Goal: Task Accomplishment & Management: Manage account settings

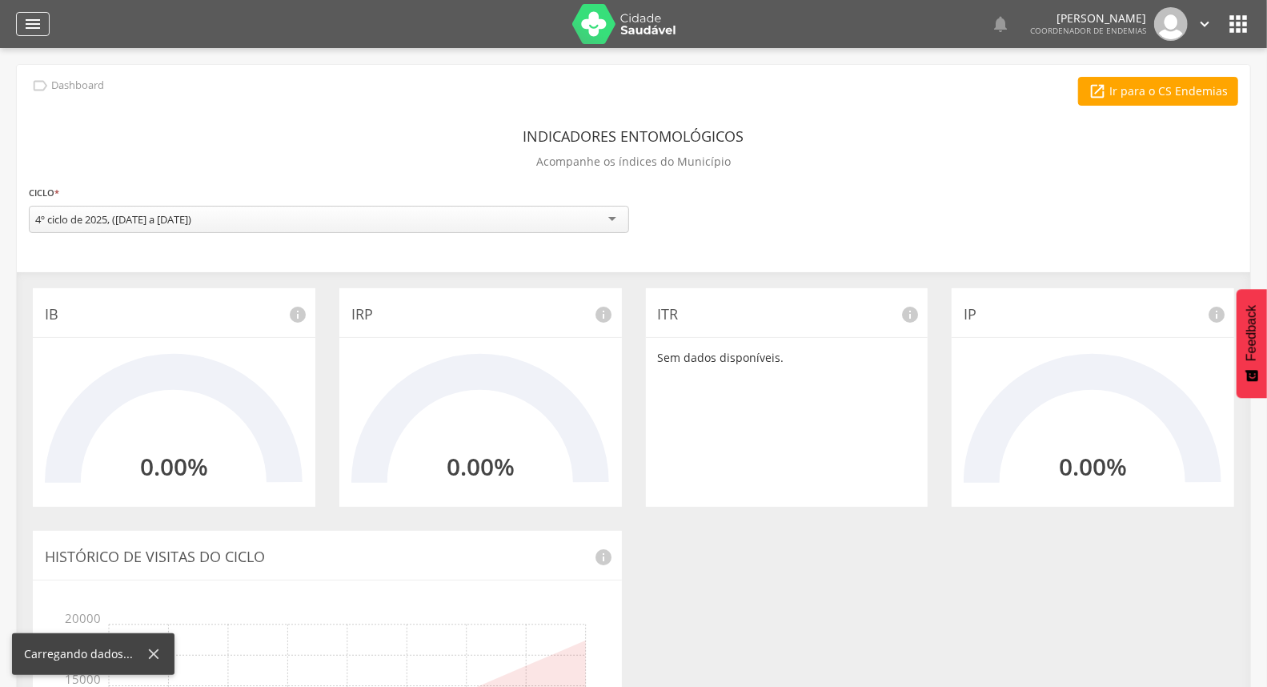
click at [23, 19] on icon "" at bounding box center [32, 23] width 19 height 19
click at [38, 20] on icon "" at bounding box center [32, 23] width 19 height 19
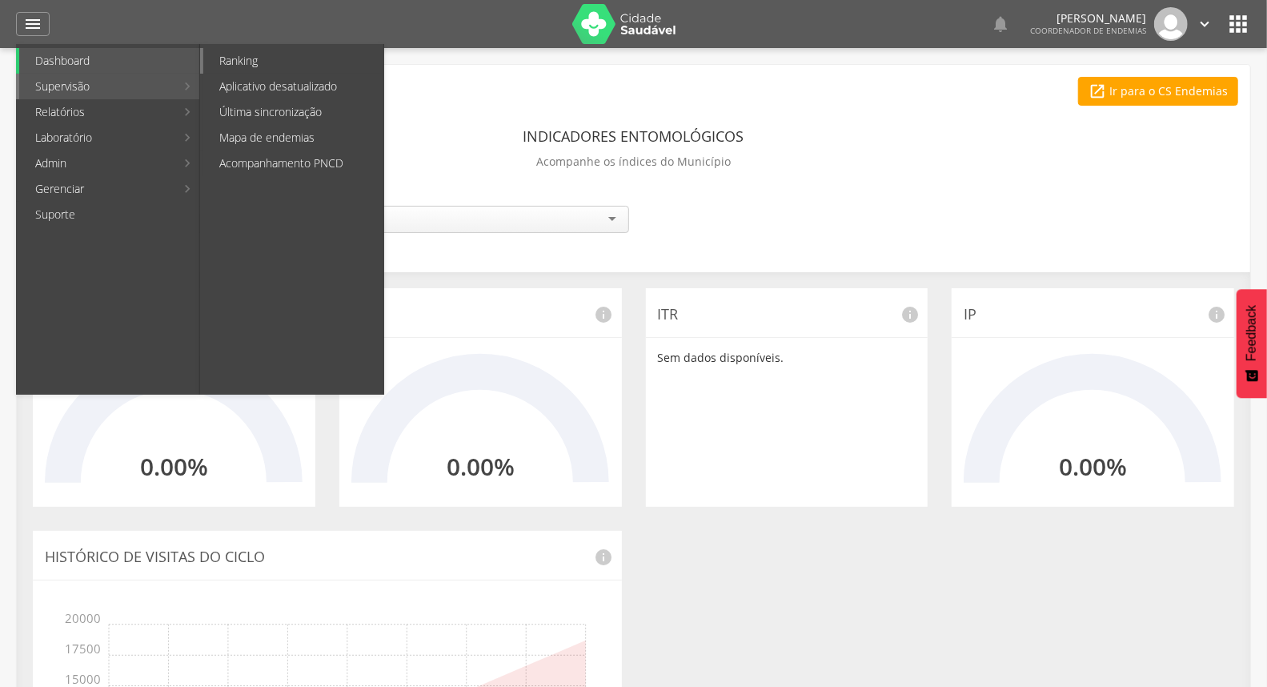
click at [294, 61] on link "Ranking" at bounding box center [293, 61] width 180 height 26
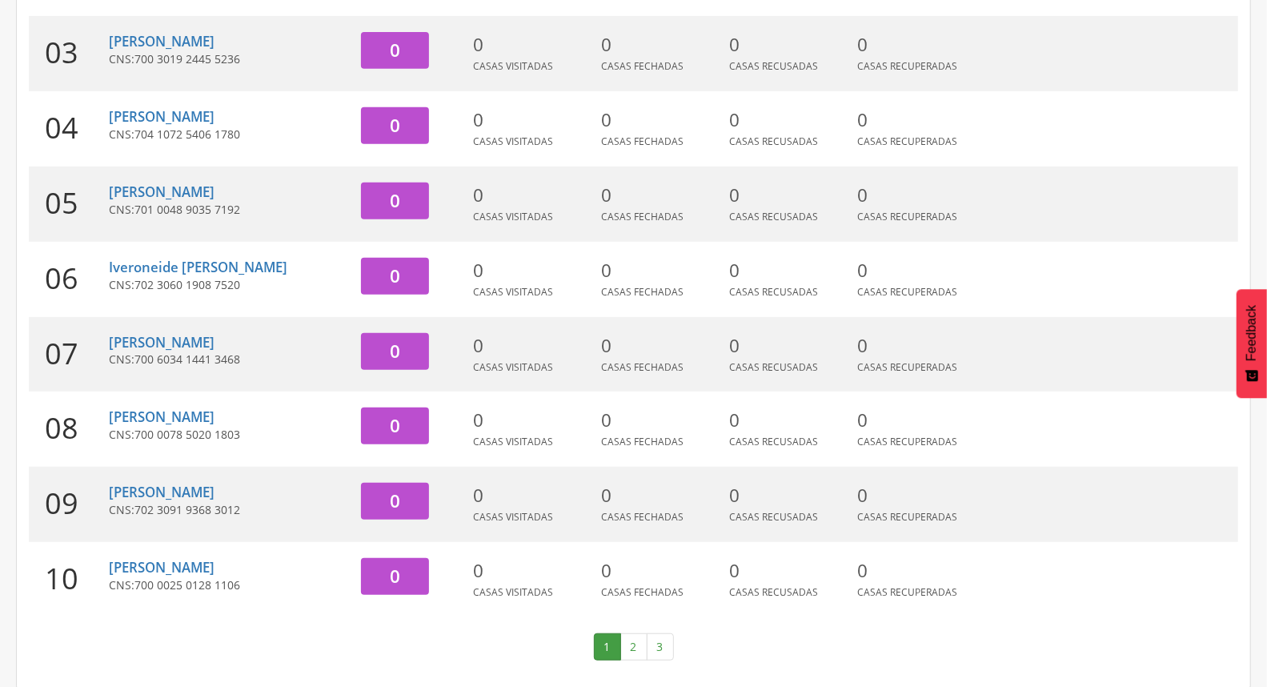
scroll to position [424, 0]
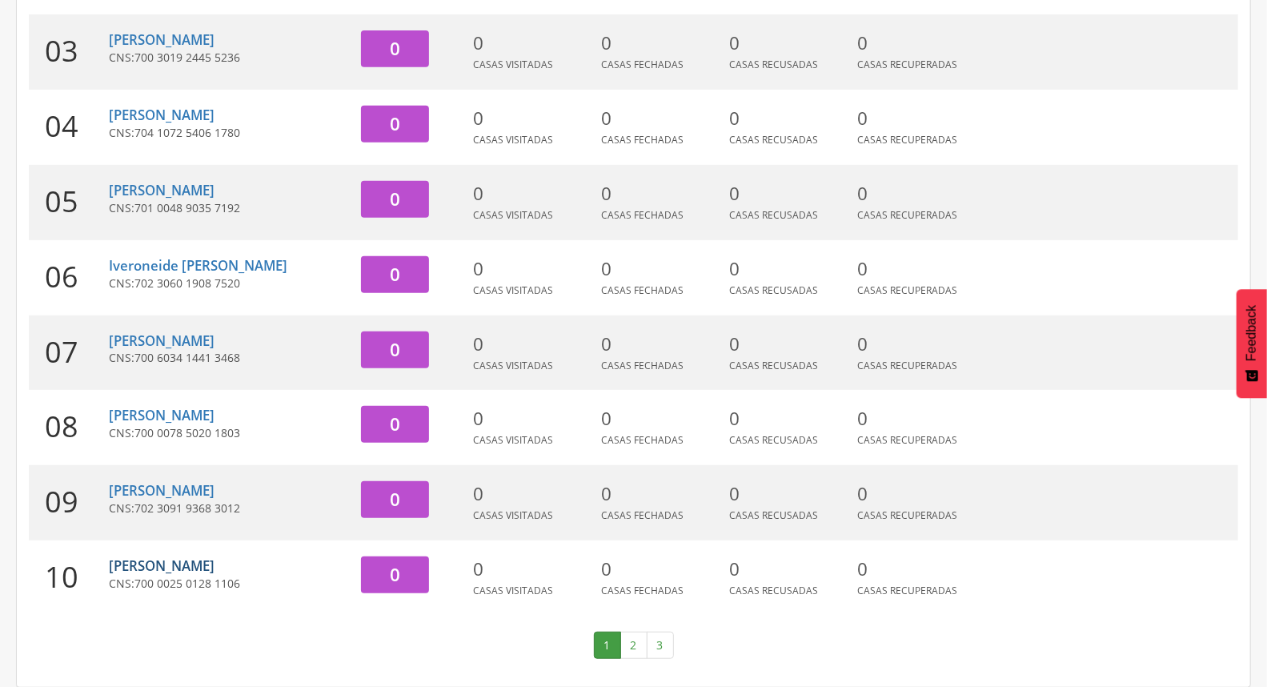
click at [205, 562] on link "[PERSON_NAME]" at bounding box center [162, 565] width 106 height 18
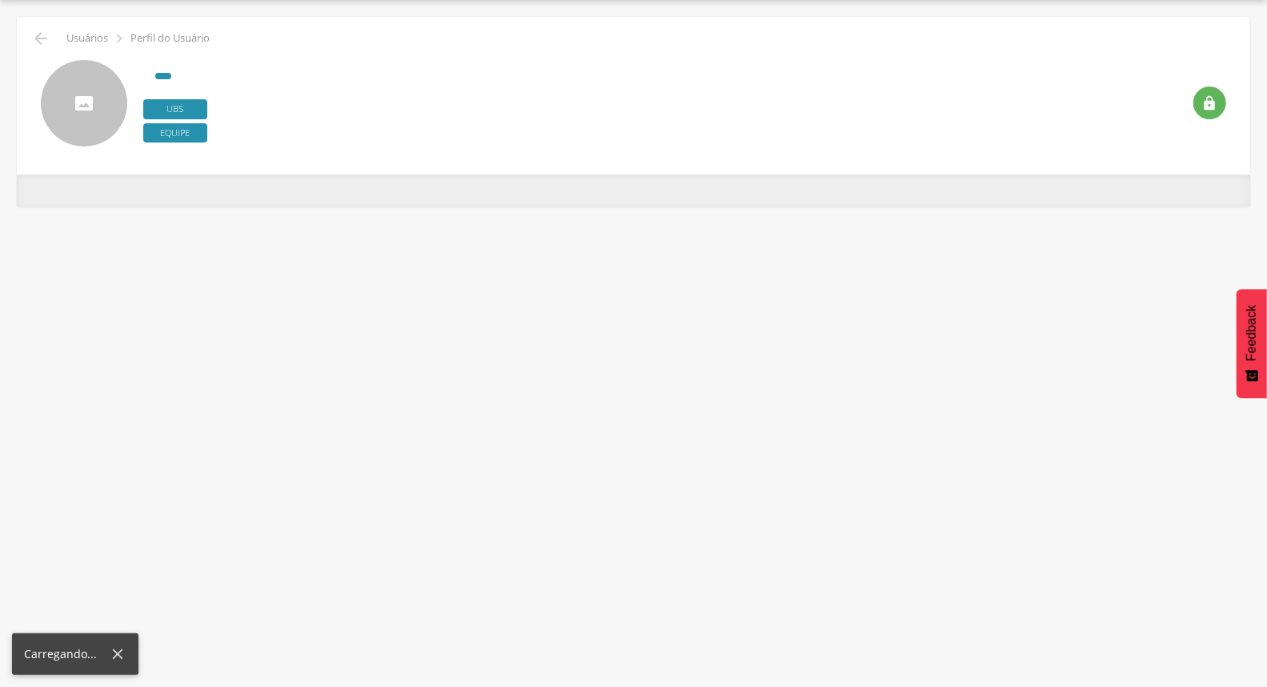
scroll to position [48, 0]
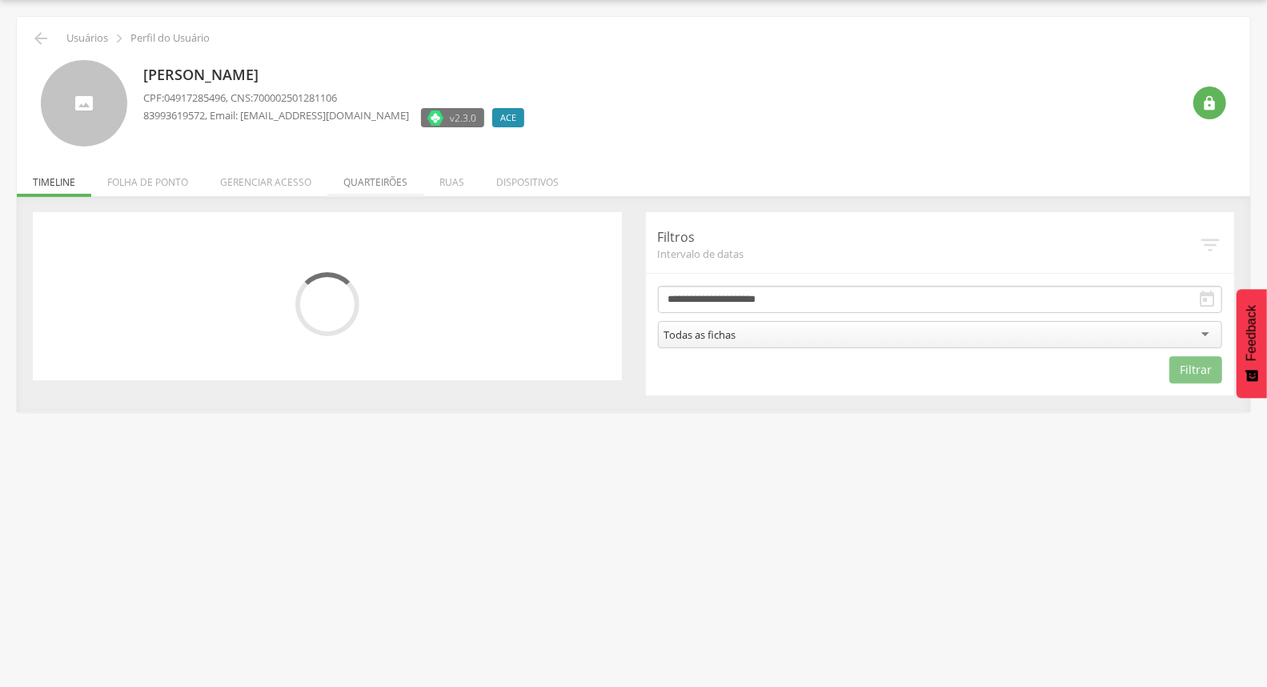
click at [386, 182] on li "Quarteirões" at bounding box center [375, 178] width 96 height 38
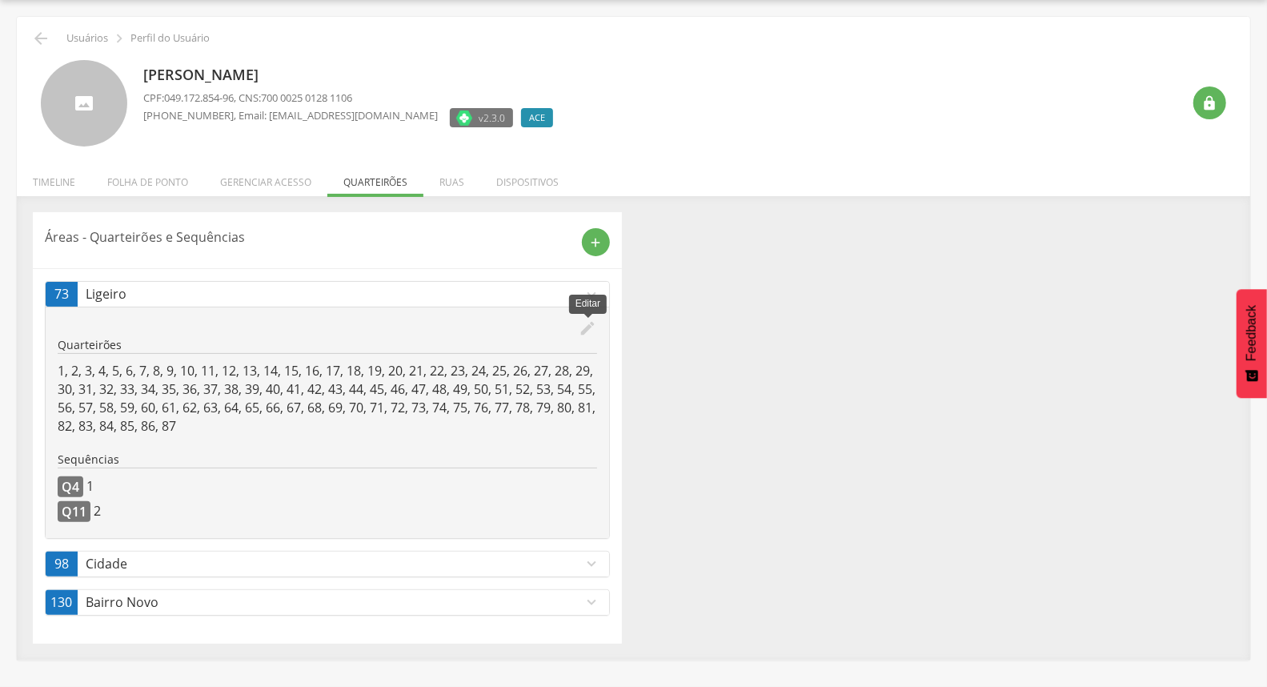
click at [588, 327] on icon "edit" at bounding box center [589, 328] width 18 height 18
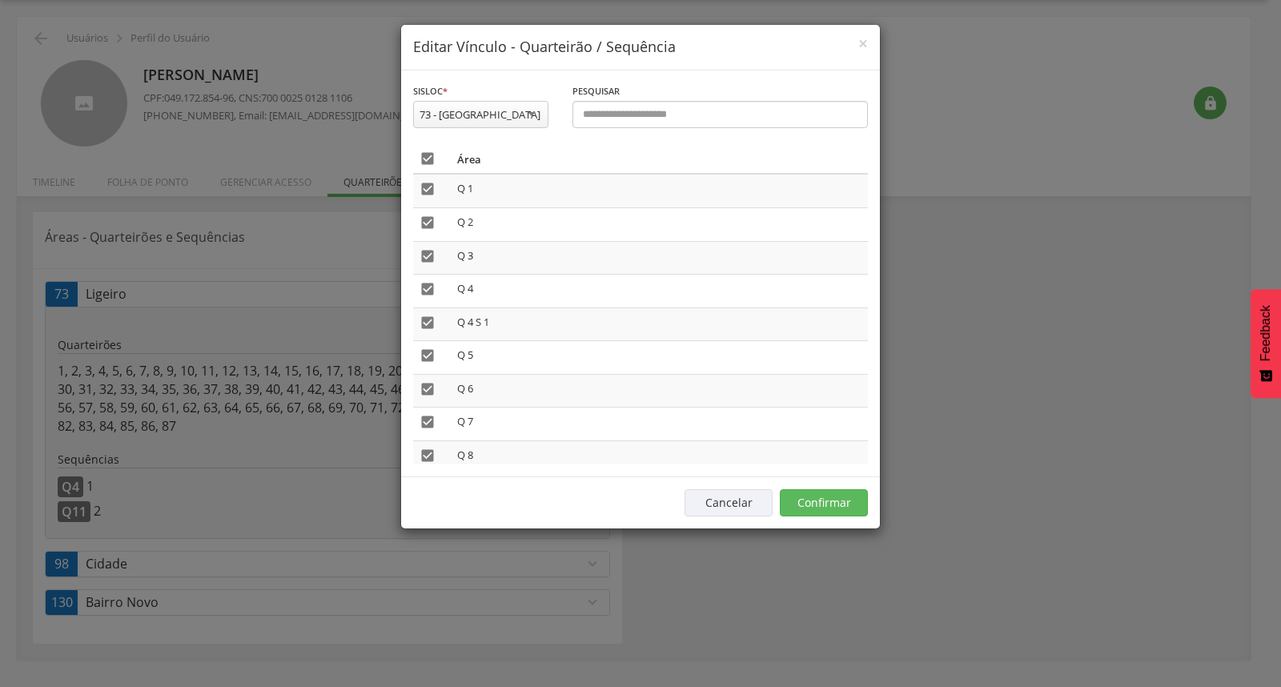
click at [420, 155] on icon "" at bounding box center [428, 159] width 16 height 16
click at [805, 506] on button "Confirmar" at bounding box center [824, 502] width 88 height 27
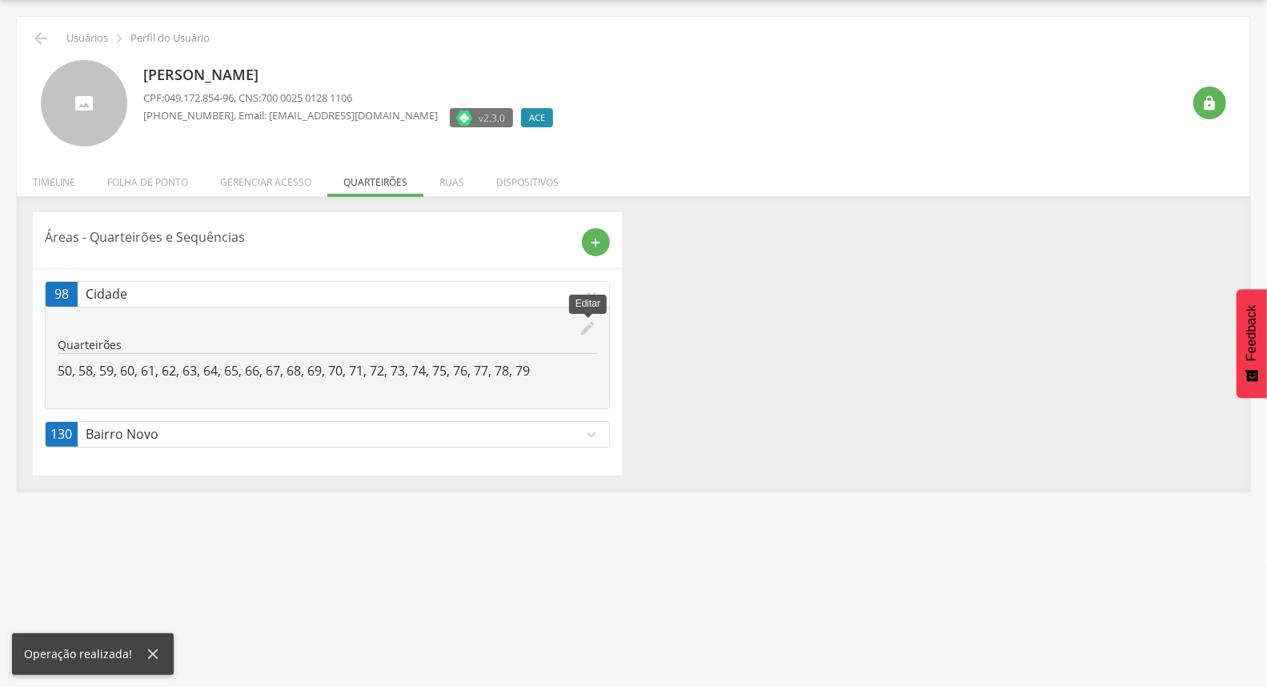
click at [584, 328] on icon "edit" at bounding box center [589, 328] width 18 height 18
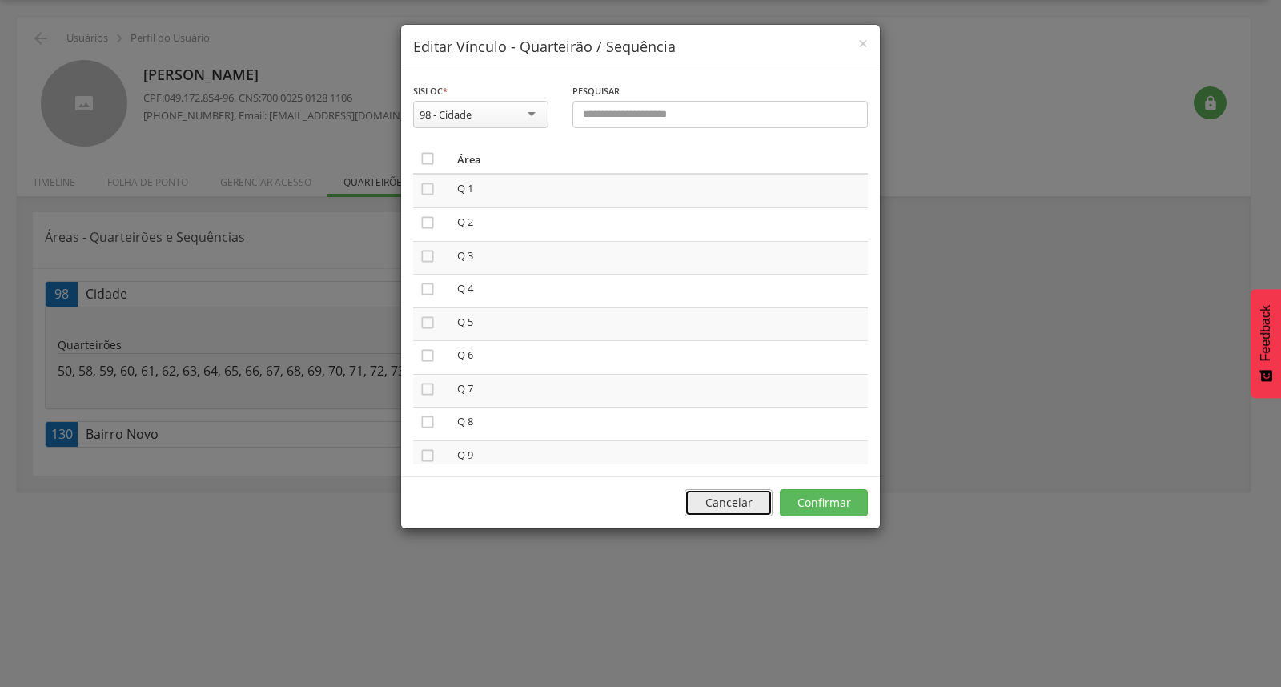
click at [737, 507] on button "Cancelar" at bounding box center [729, 502] width 88 height 27
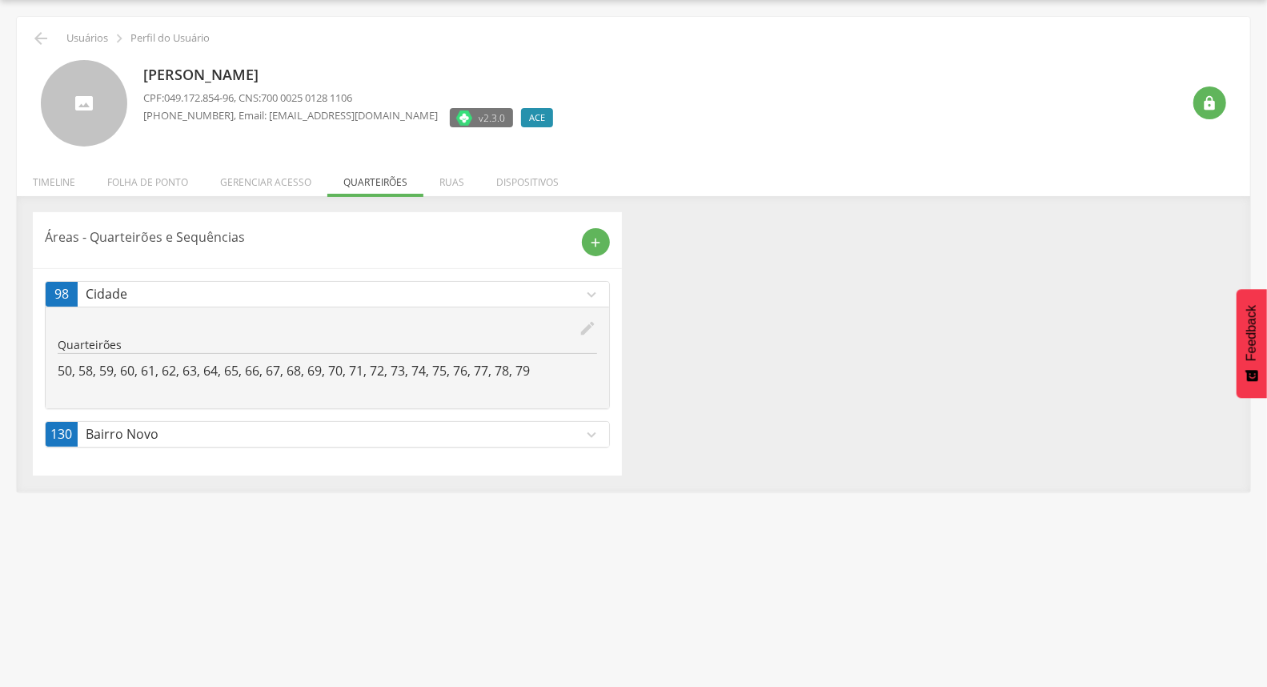
click at [572, 436] on p "Bairro Novo" at bounding box center [335, 434] width 498 height 18
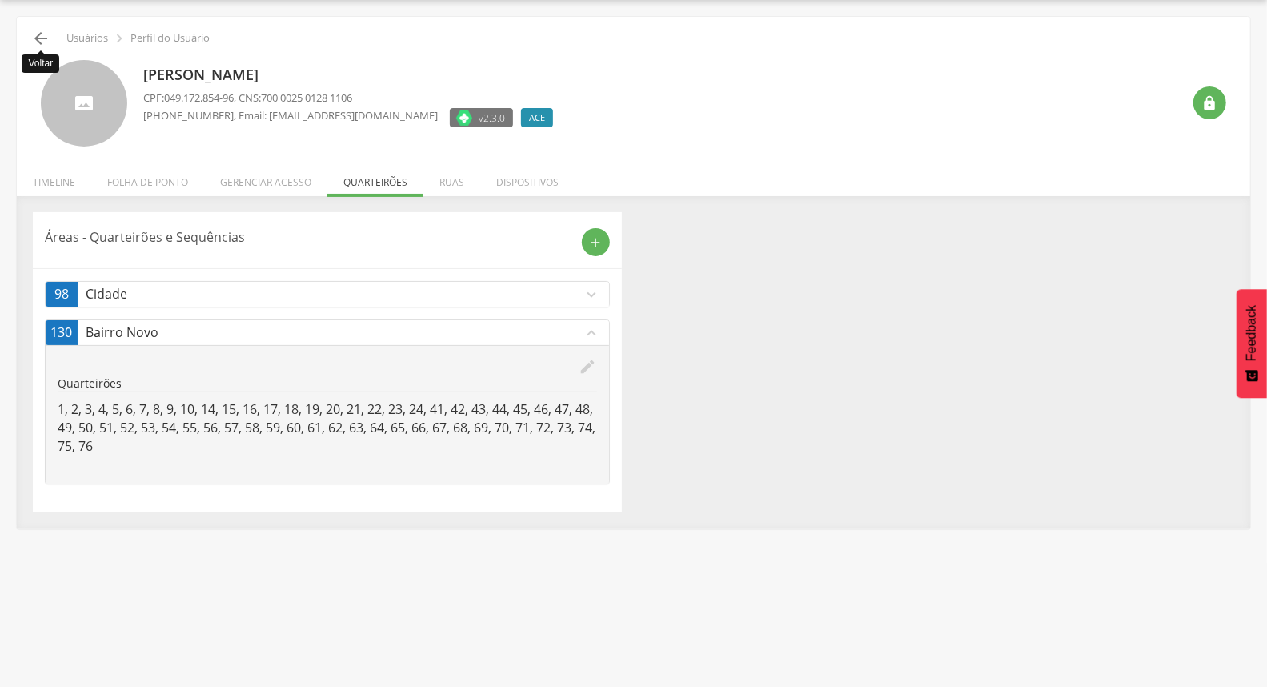
click at [42, 42] on icon "" at bounding box center [40, 38] width 19 height 19
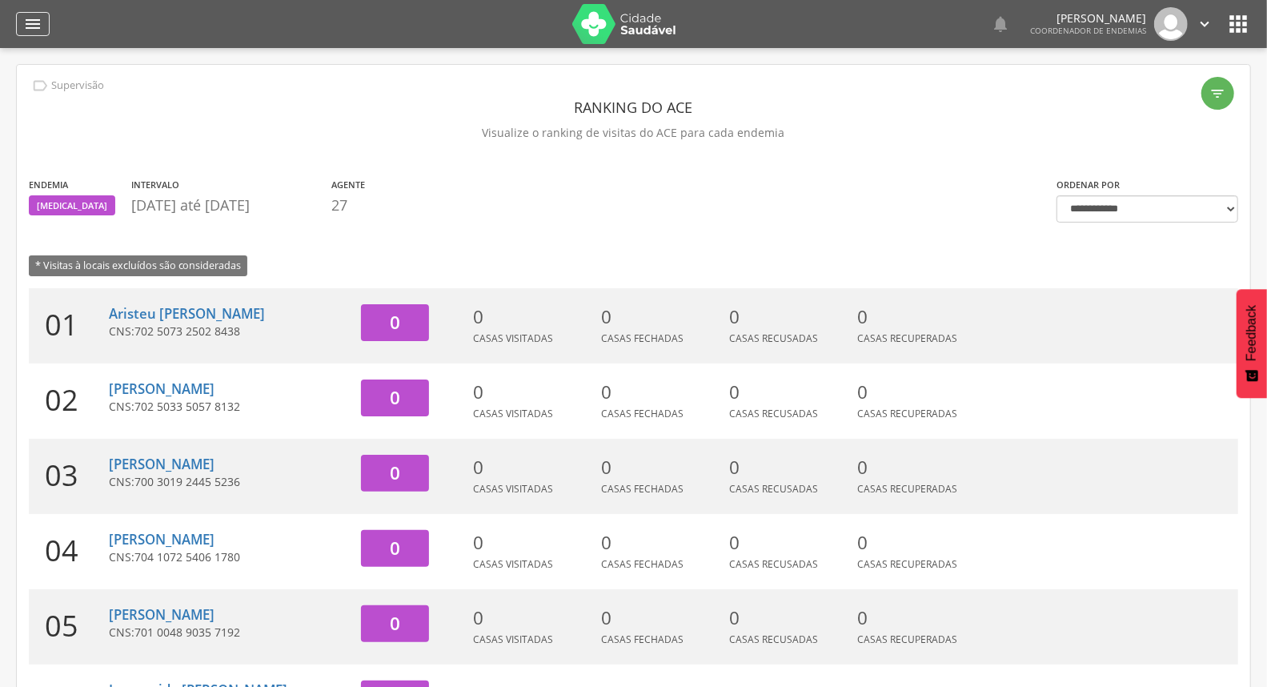
click at [26, 26] on icon "" at bounding box center [32, 23] width 19 height 19
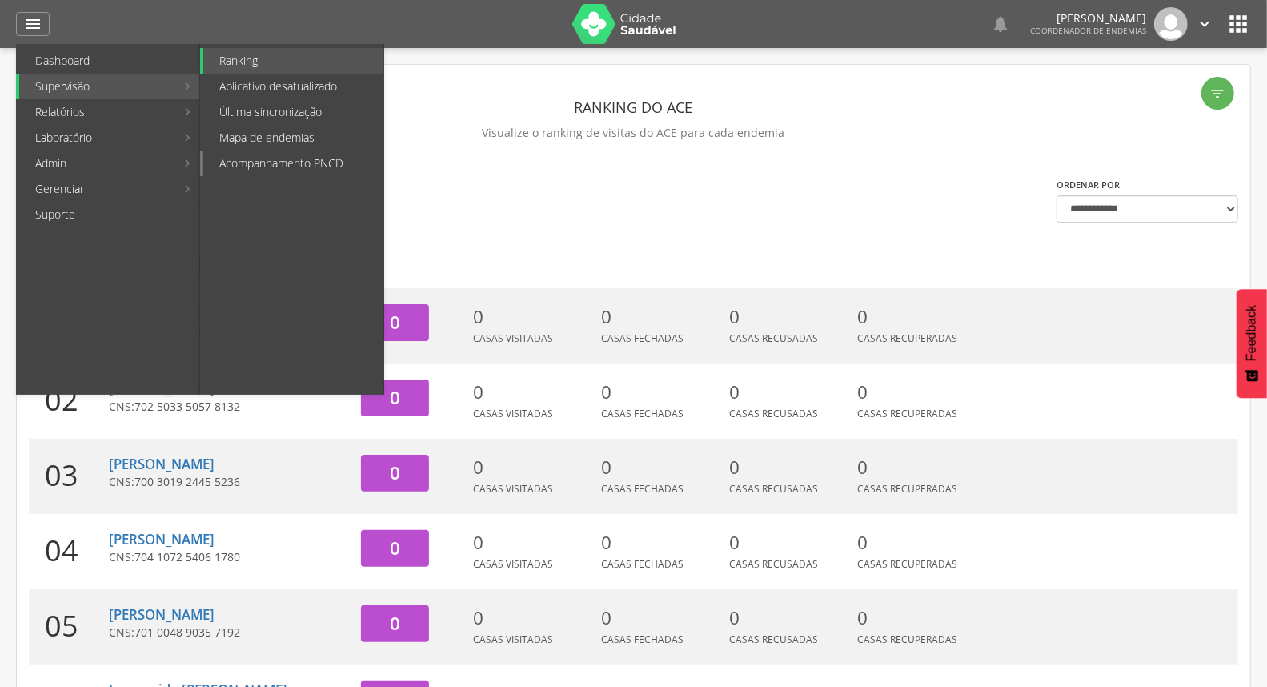
click at [306, 161] on link "Acompanhamento PNCD" at bounding box center [293, 164] width 180 height 26
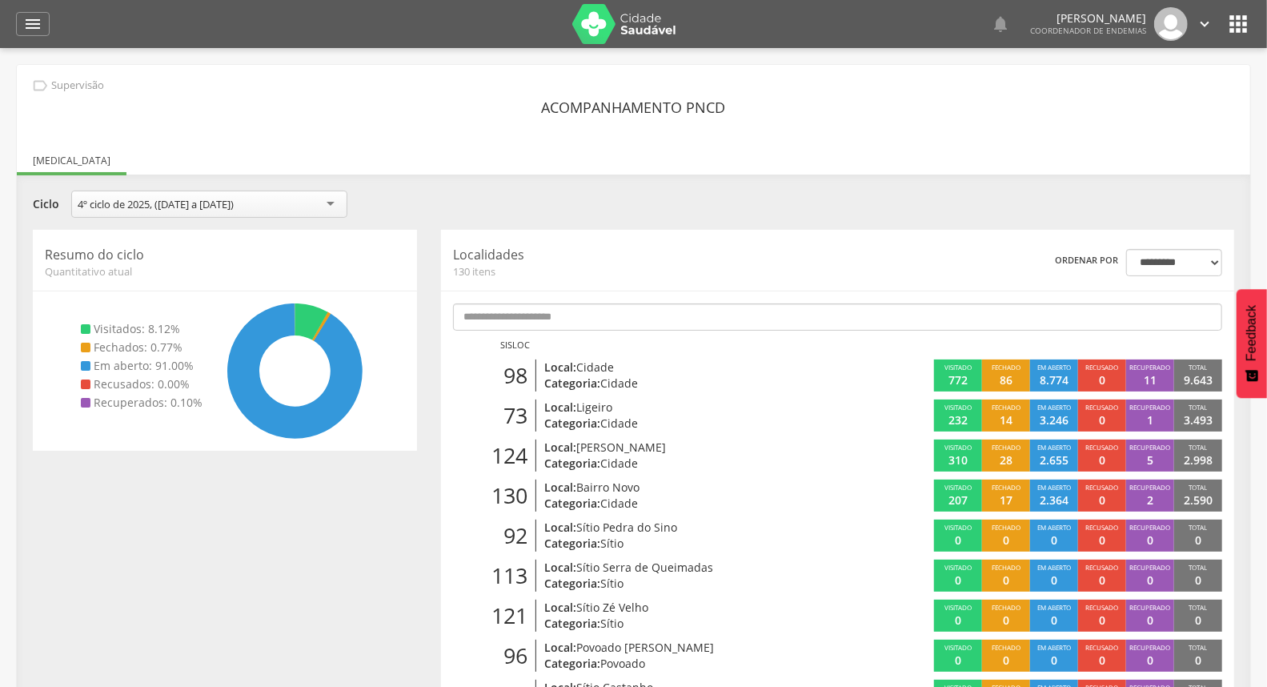
click at [36, 21] on icon "" at bounding box center [32, 23] width 19 height 19
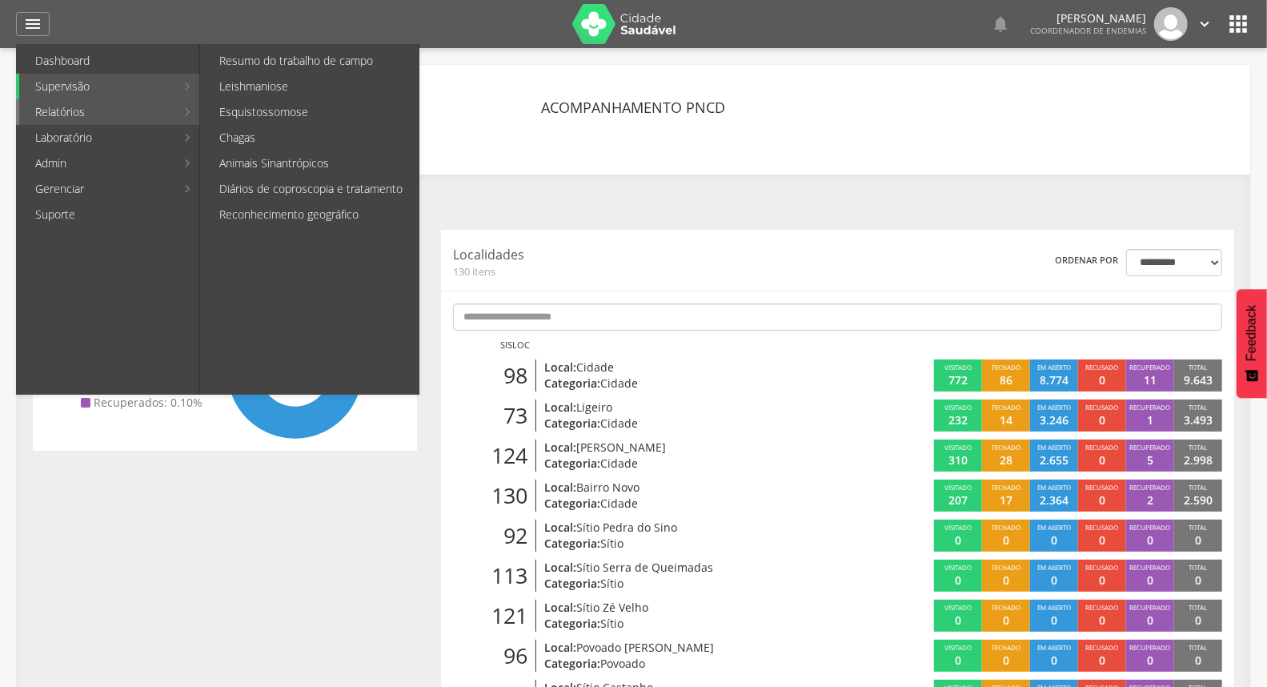
click at [192, 109] on li "Relatórios Resumo do trabalho de campo Leishmaniose Esquistossomose Chagas Anim…" at bounding box center [107, 112] width 183 height 26
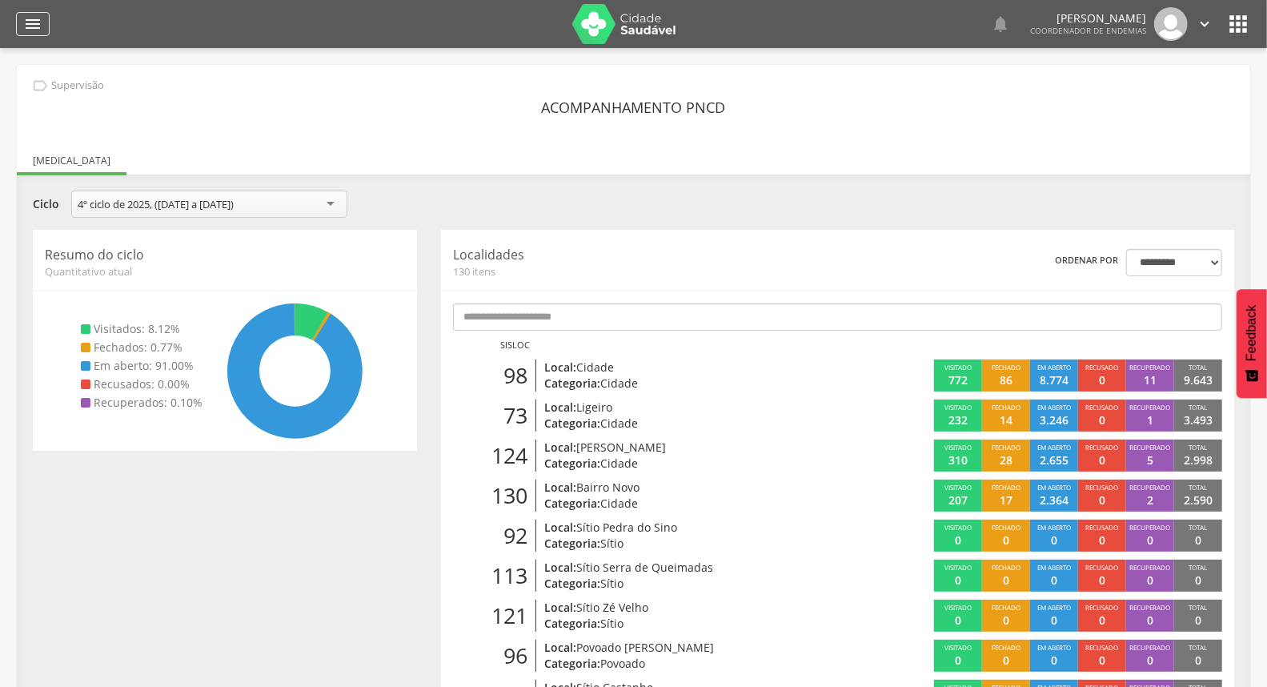
click at [40, 25] on icon "" at bounding box center [32, 23] width 19 height 19
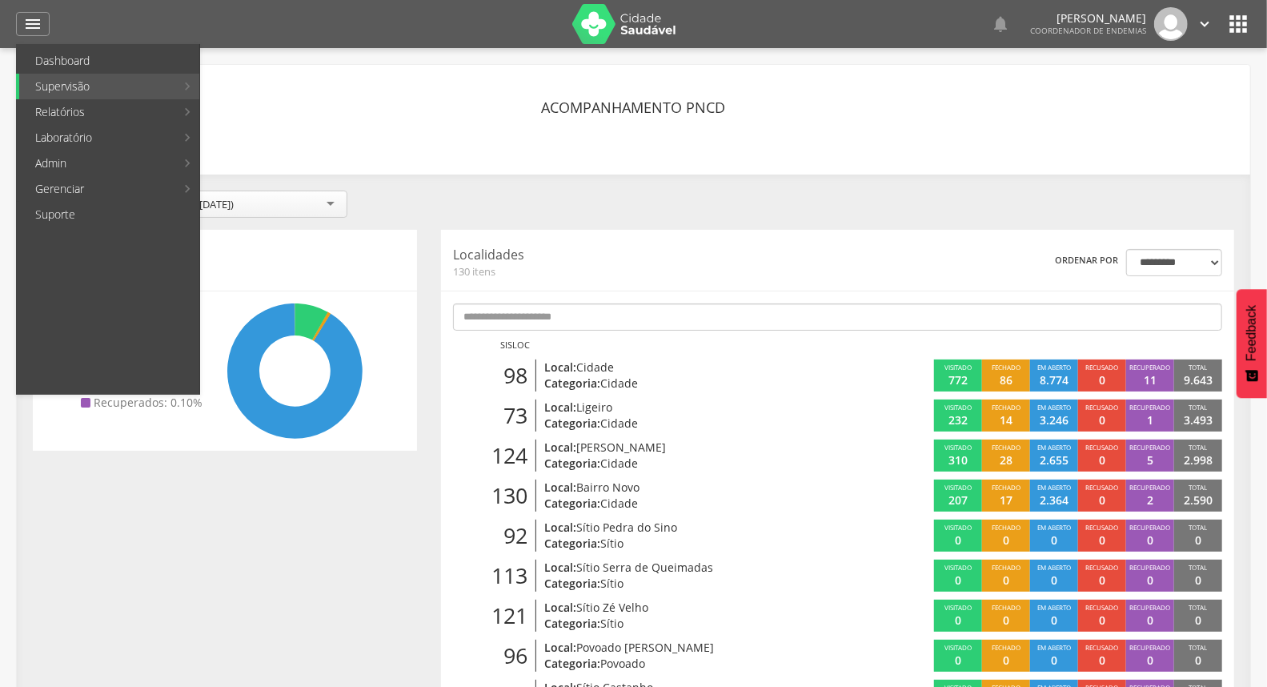
drag, startPoint x: 311, startPoint y: 41, endPoint x: 312, endPoint y: 52, distance: 11.3
click at [312, 41] on div at bounding box center [313, 24] width 495 height 48
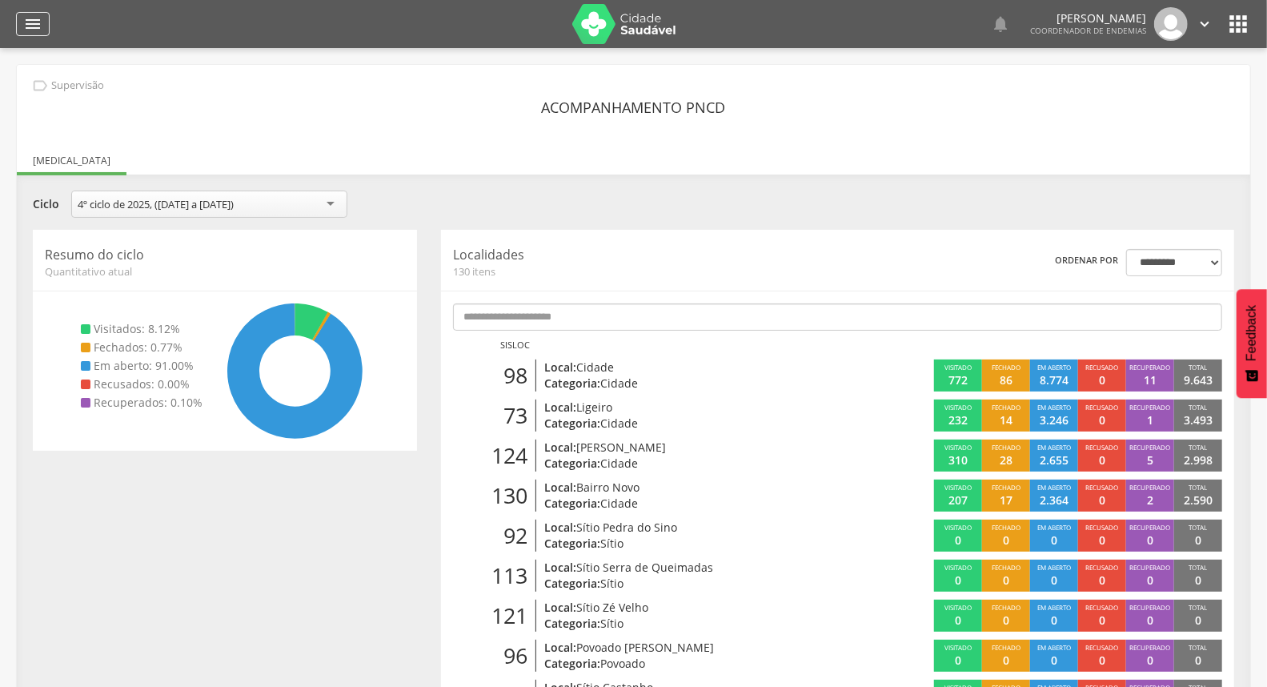
click at [38, 22] on icon "" at bounding box center [32, 23] width 19 height 19
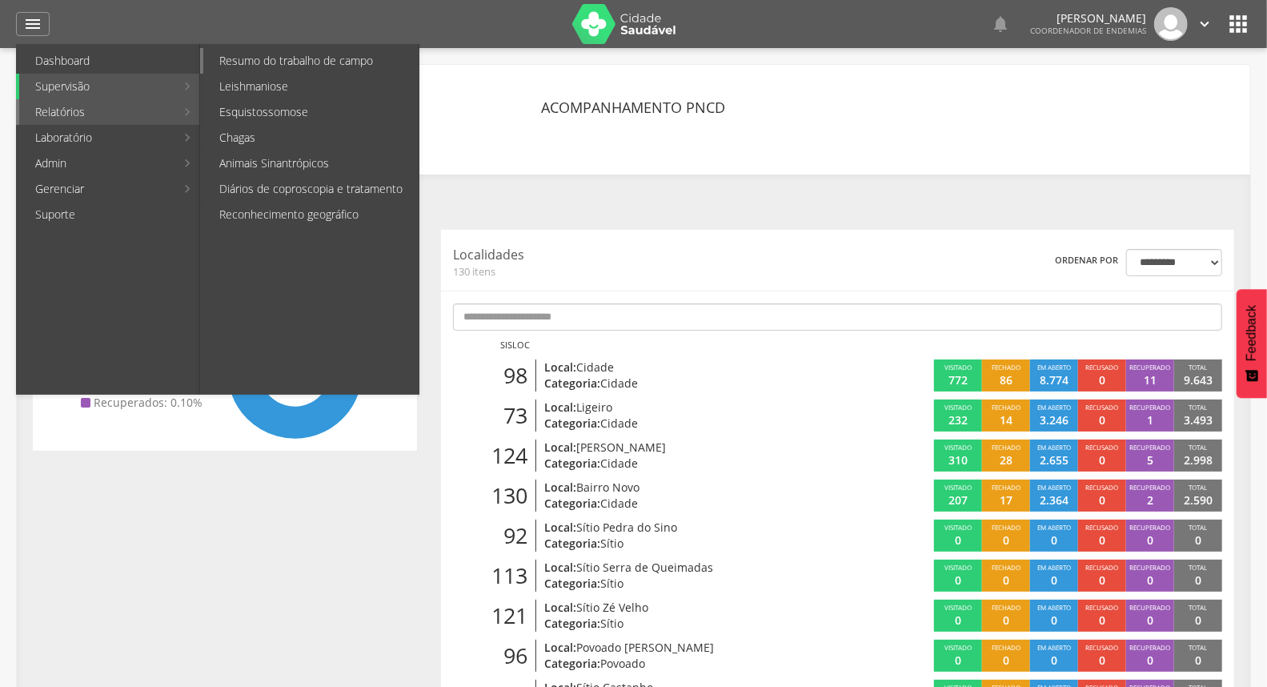
click at [291, 57] on link "Resumo do trabalho de campo" at bounding box center [310, 61] width 215 height 26
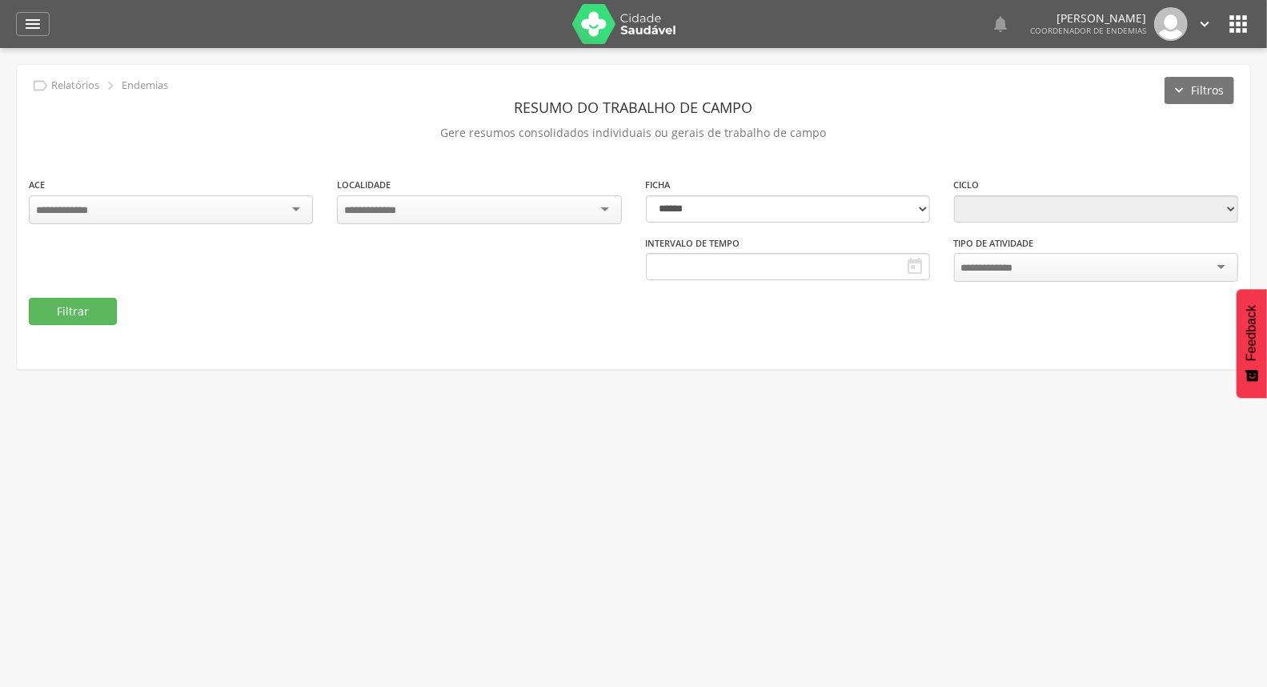
type input "**********"
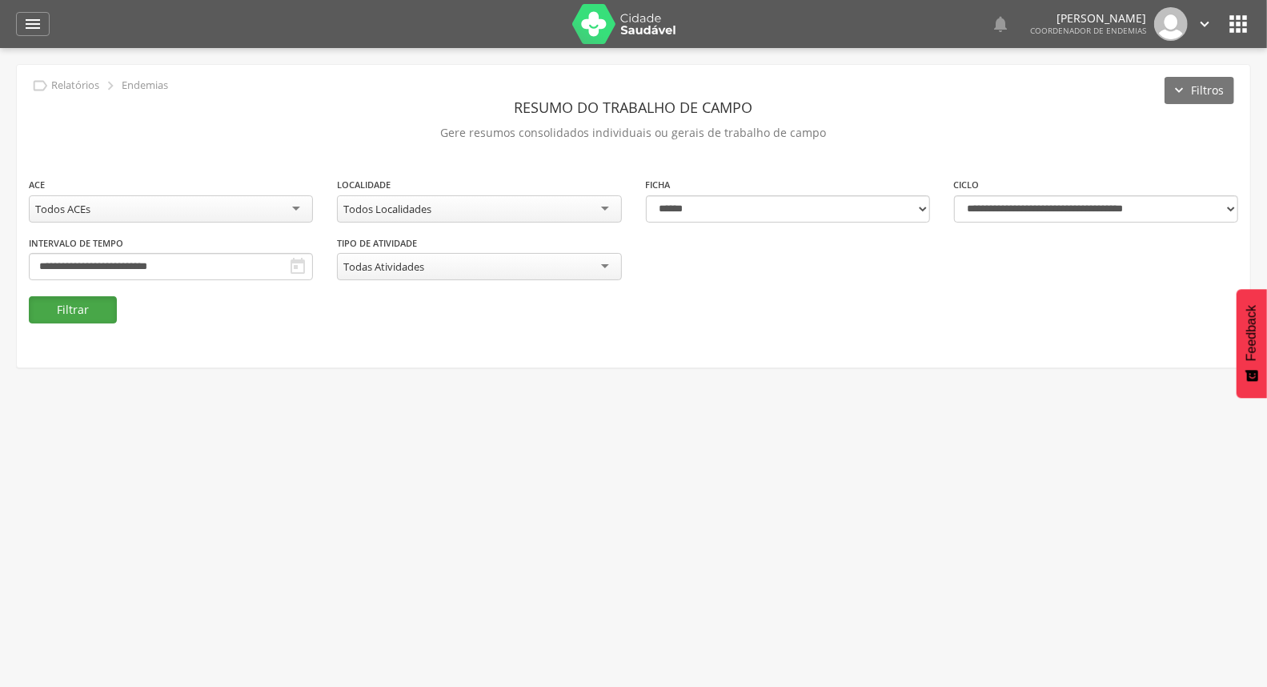
click at [96, 316] on button "Filtrar" at bounding box center [73, 309] width 88 height 27
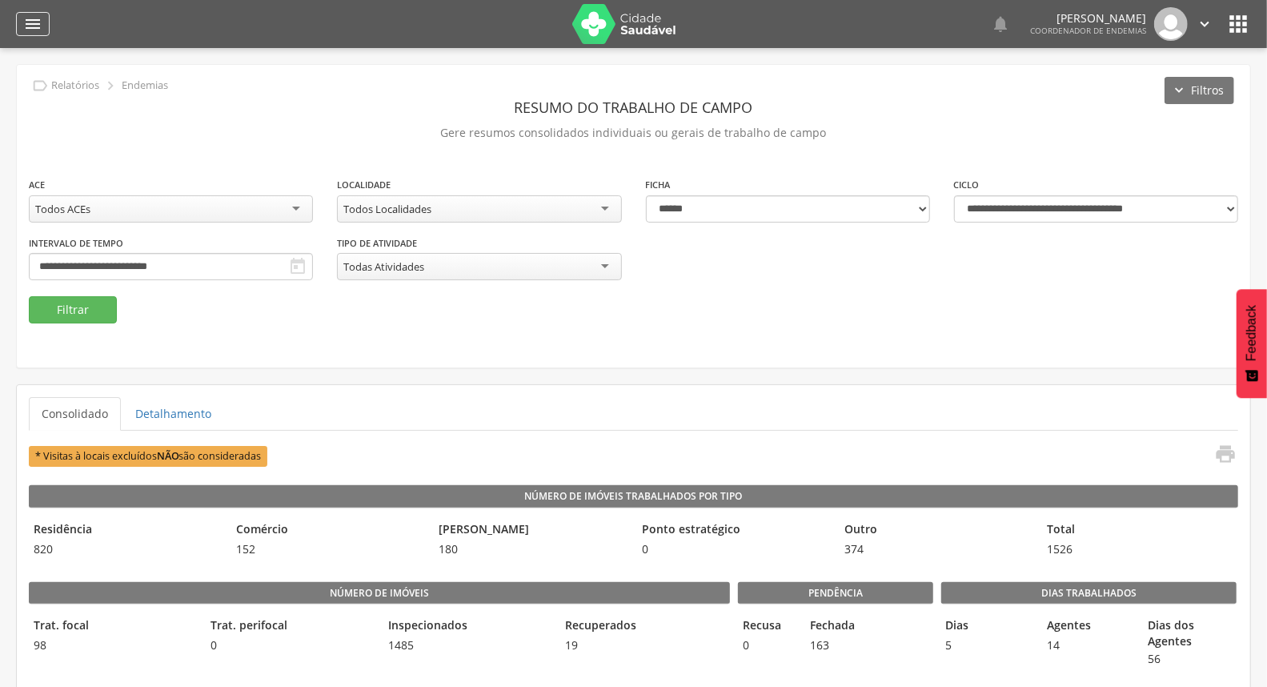
click at [41, 22] on icon "" at bounding box center [32, 23] width 19 height 19
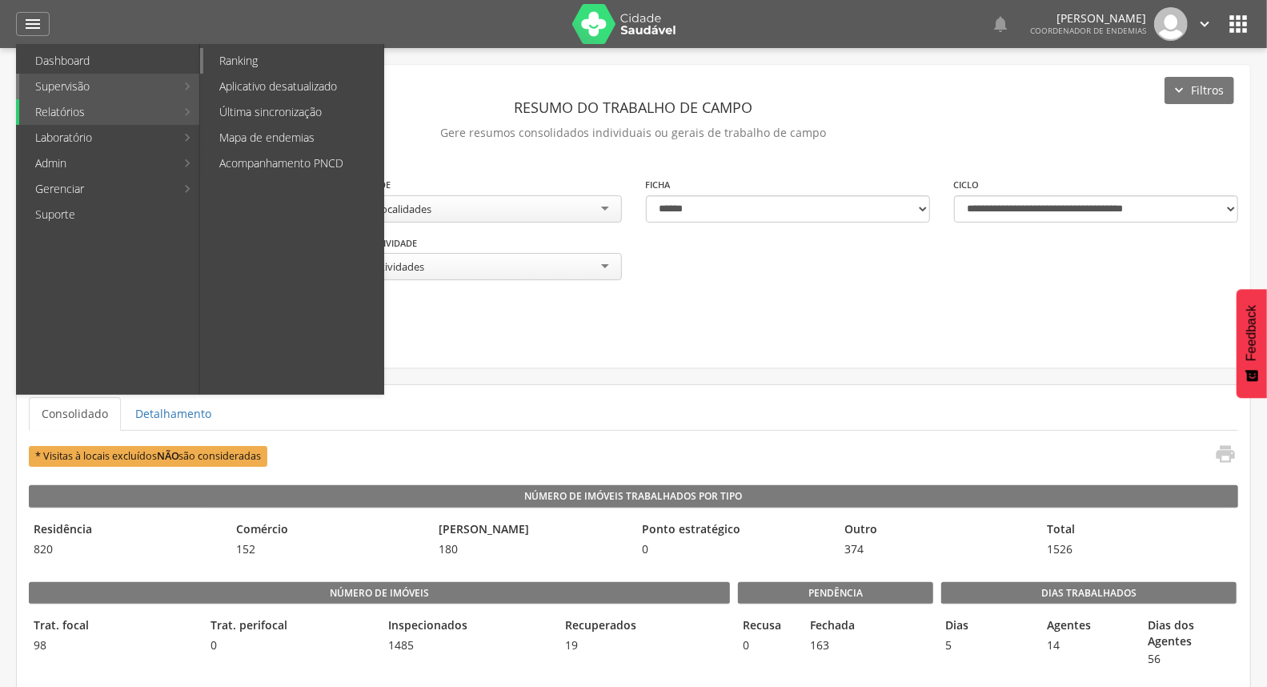
click at [240, 65] on link "Ranking" at bounding box center [293, 61] width 180 height 26
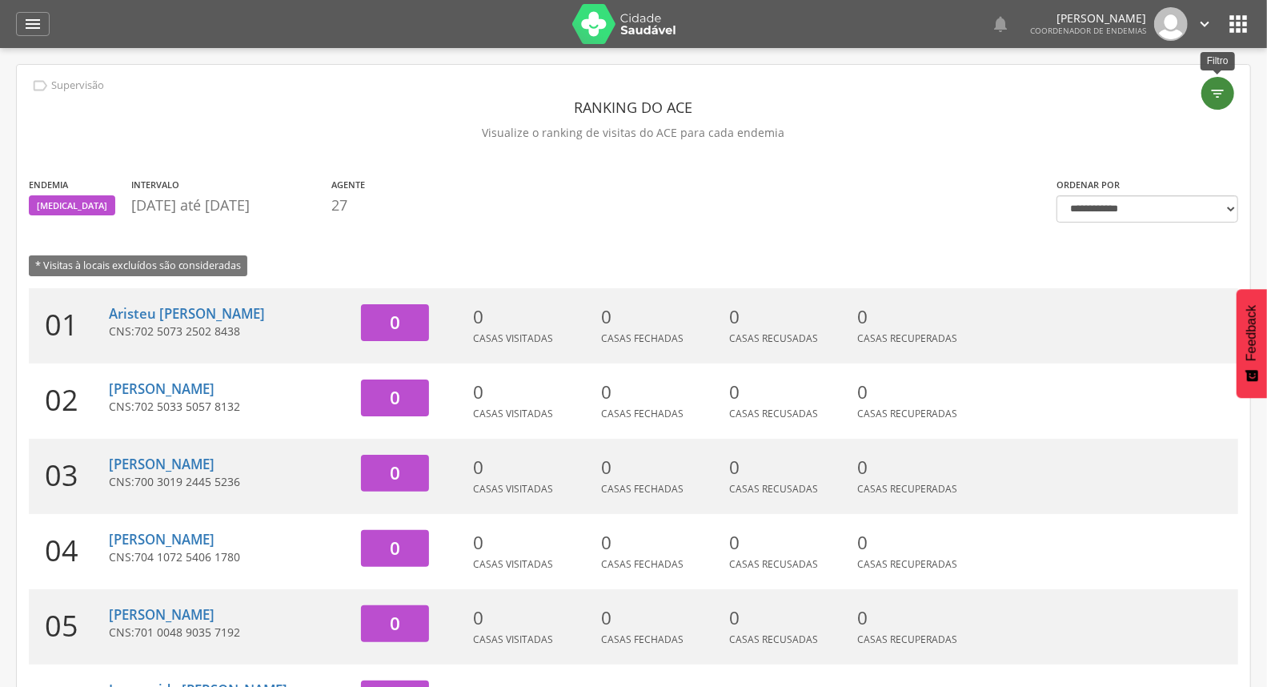
click at [1215, 92] on icon "" at bounding box center [1219, 94] width 16 height 16
type input "**********"
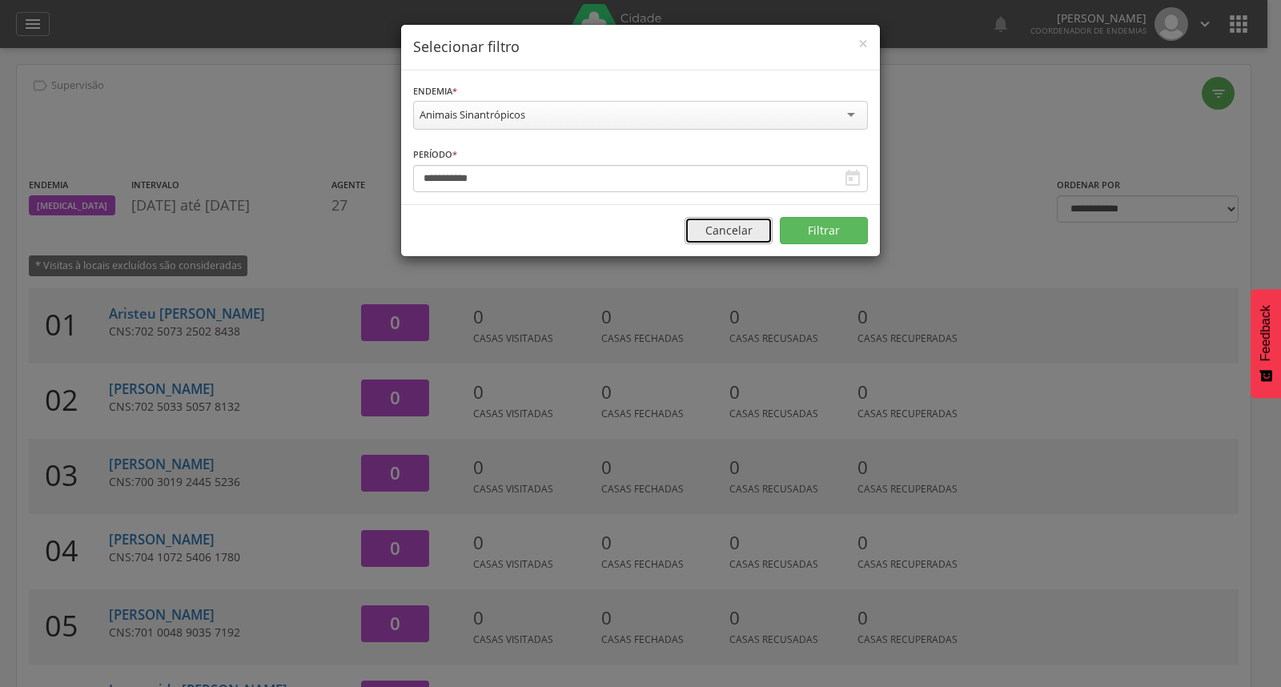
click at [742, 236] on button "Cancelar" at bounding box center [729, 230] width 88 height 27
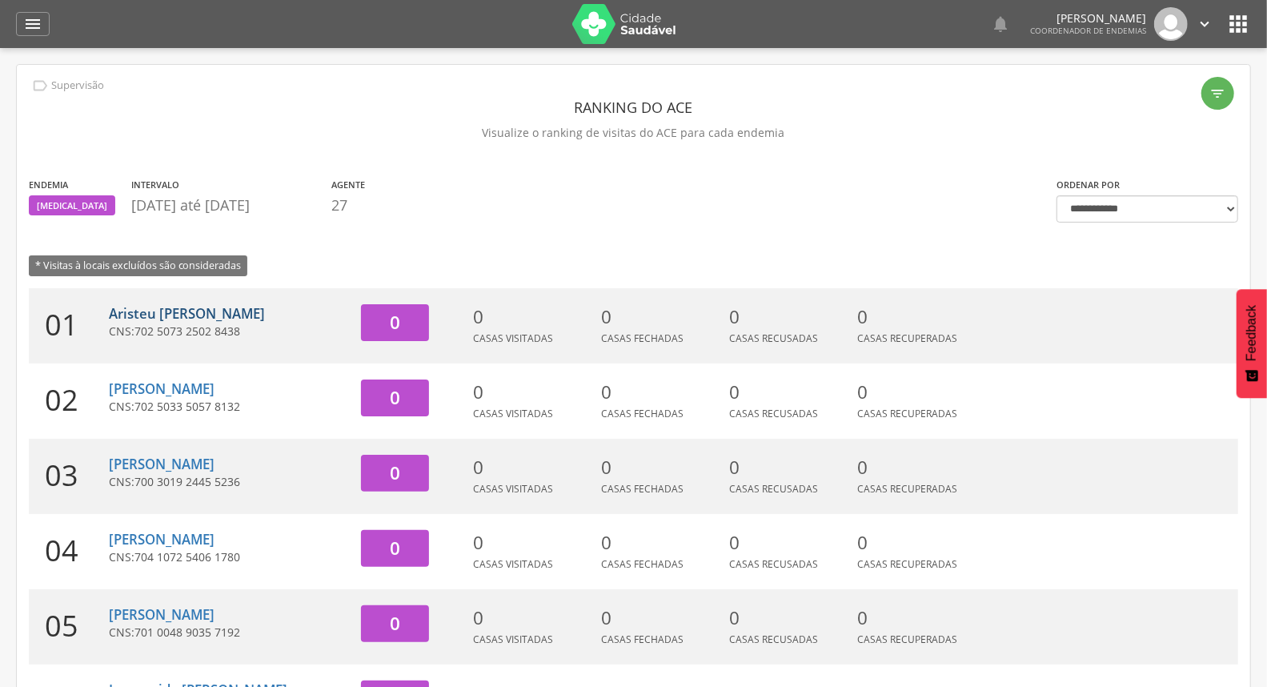
click at [265, 317] on link "Aristeu [PERSON_NAME]" at bounding box center [187, 313] width 156 height 18
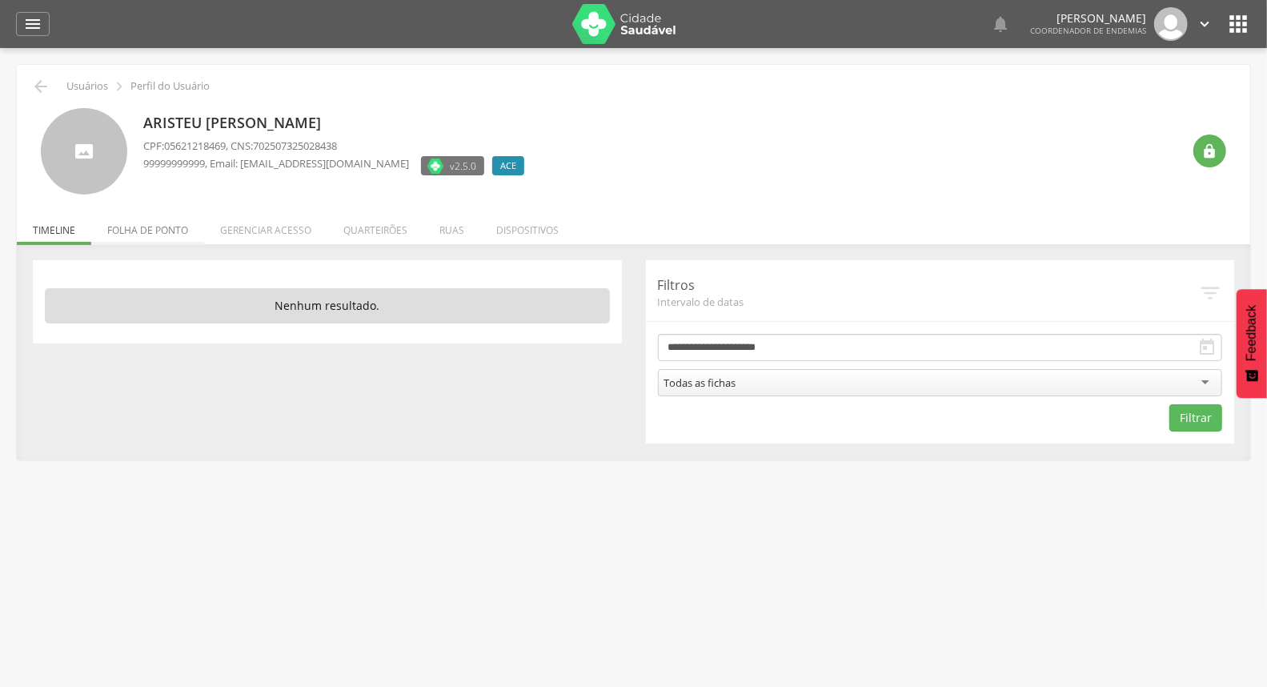
click at [184, 229] on li "Folha de ponto" at bounding box center [147, 226] width 113 height 38
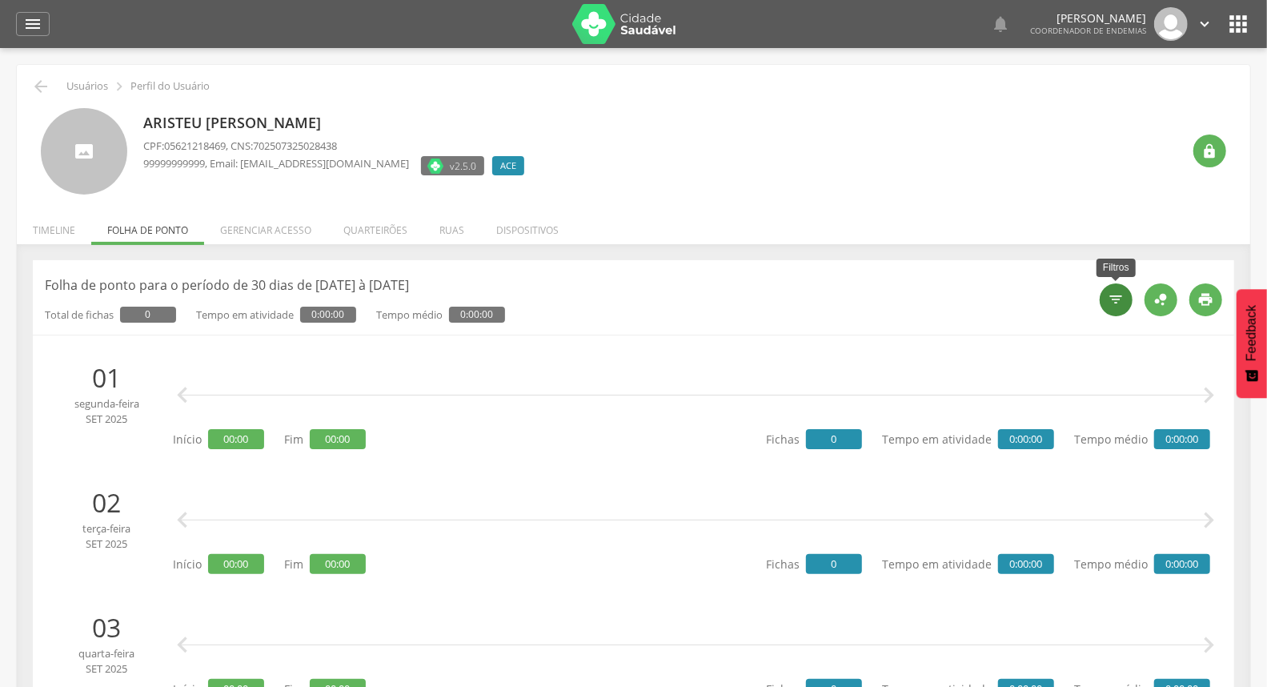
click at [1122, 313] on div "" at bounding box center [1116, 299] width 33 height 33
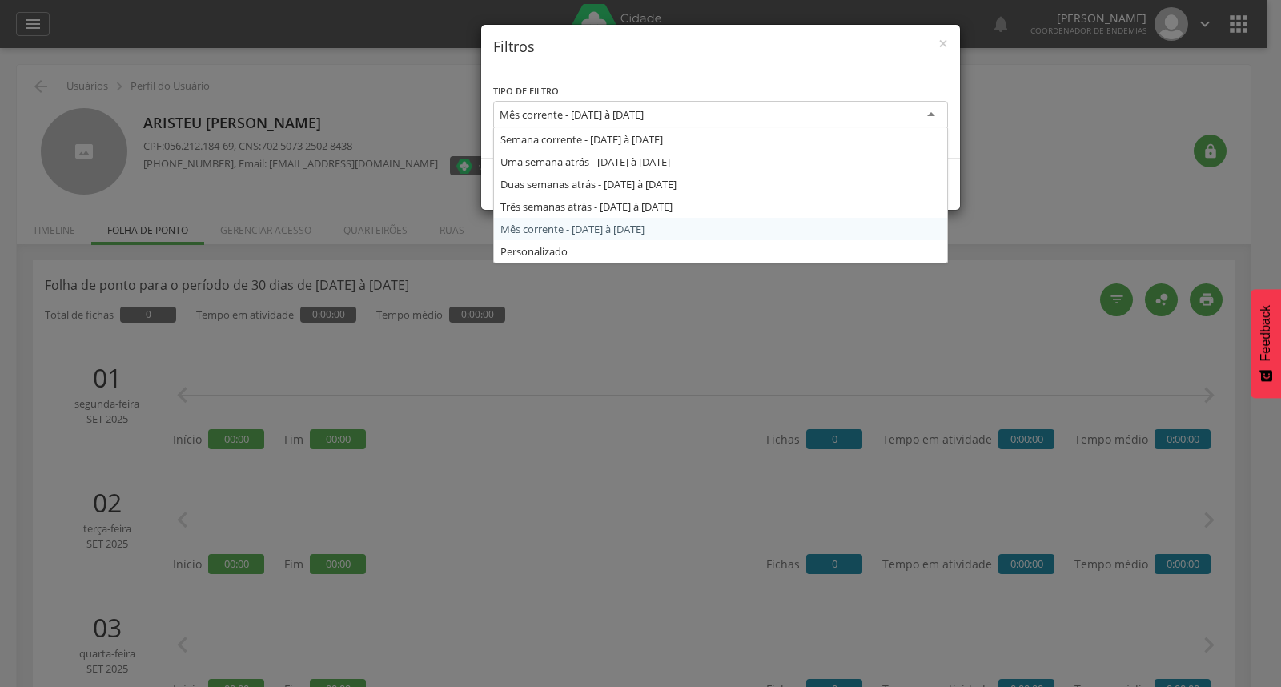
click at [797, 116] on div "Mês corrente - [DATE] à [DATE]" at bounding box center [720, 115] width 455 height 29
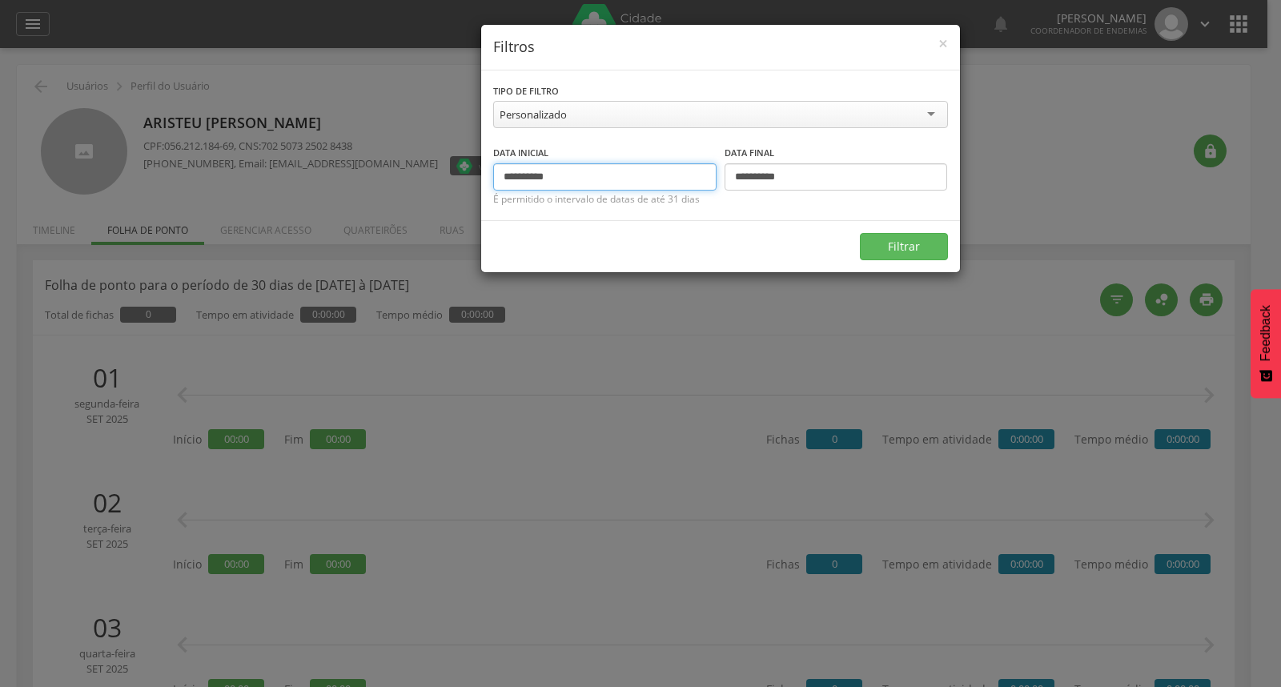
drag, startPoint x: 642, startPoint y: 185, endPoint x: 468, endPoint y: 187, distance: 173.7
click at [468, 187] on div "**********" at bounding box center [640, 343] width 1281 height 687
click at [945, 52] on span "×" at bounding box center [943, 43] width 10 height 22
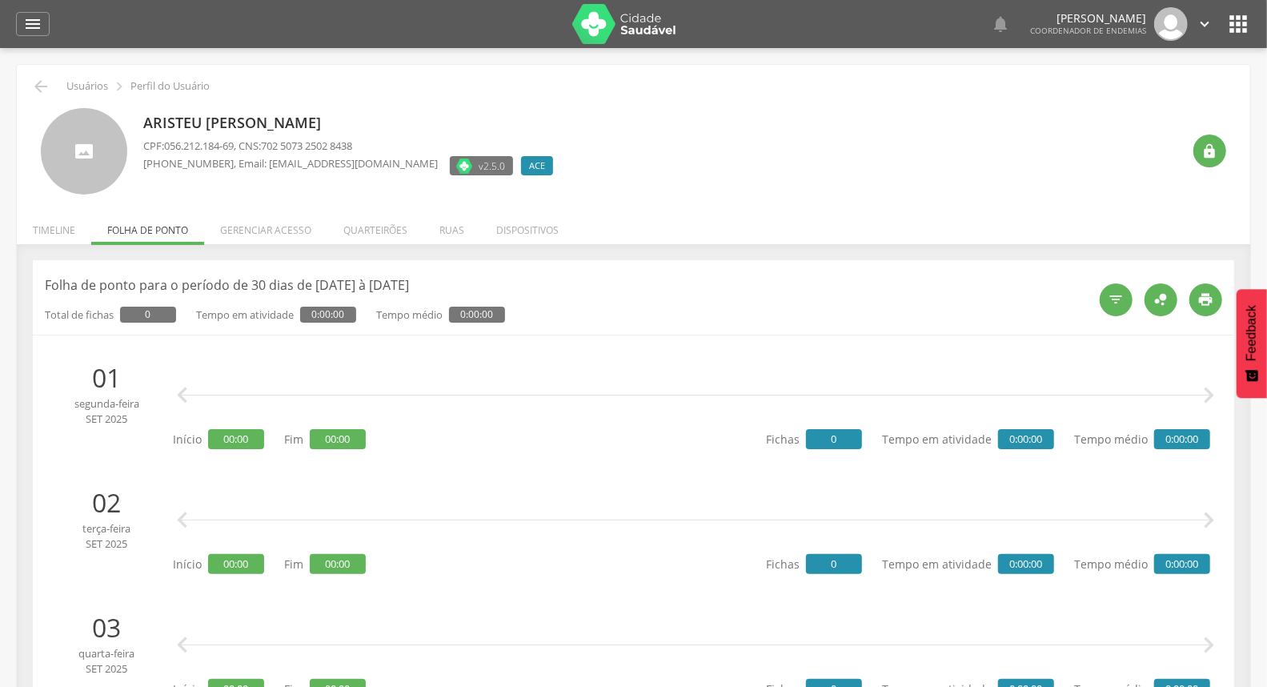
click at [1202, 32] on icon "" at bounding box center [1205, 24] width 18 height 18
click at [1123, 84] on link "Sair" at bounding box center [1149, 92] width 126 height 20
